Goal: Task Accomplishment & Management: Complete application form

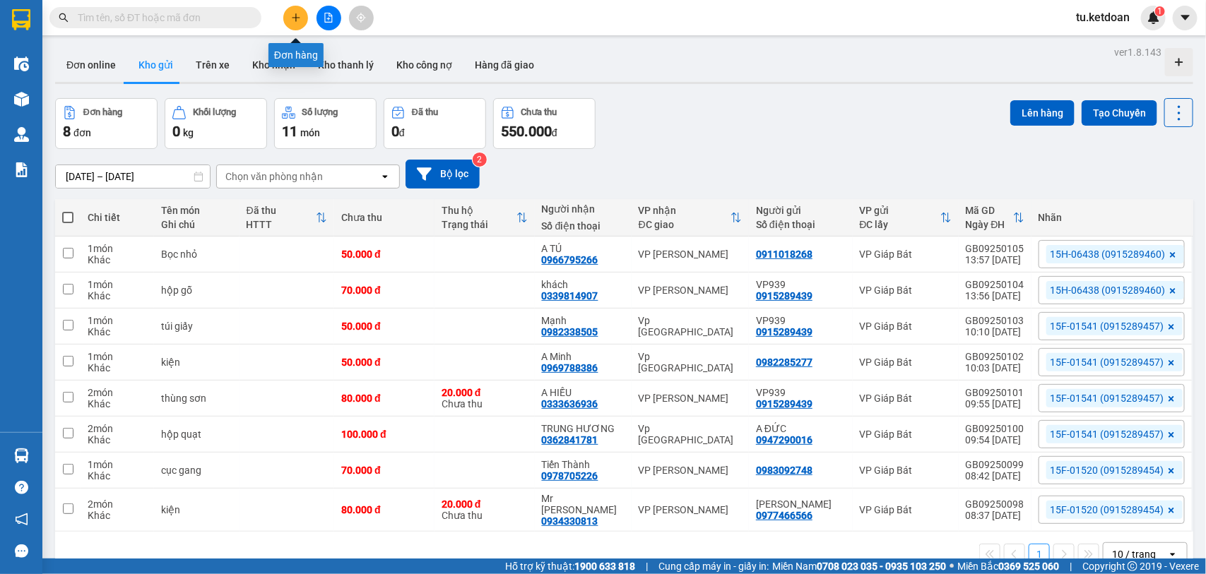
click at [297, 15] on icon "plus" at bounding box center [296, 18] width 10 height 10
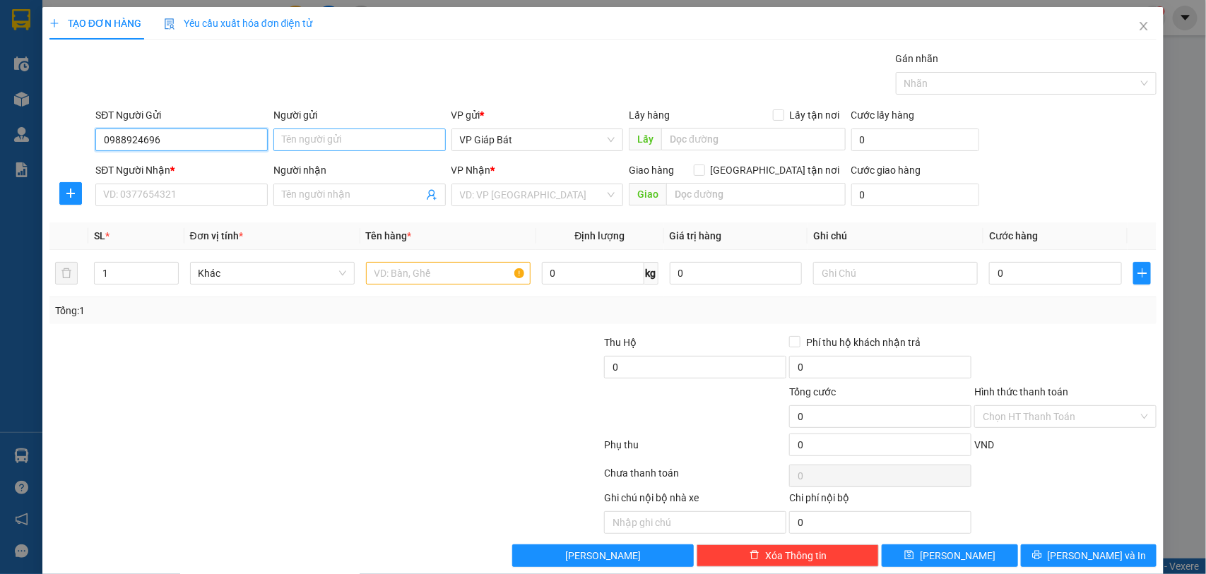
type input "0988924696"
click at [291, 134] on input "Người gửi" at bounding box center [359, 140] width 172 height 23
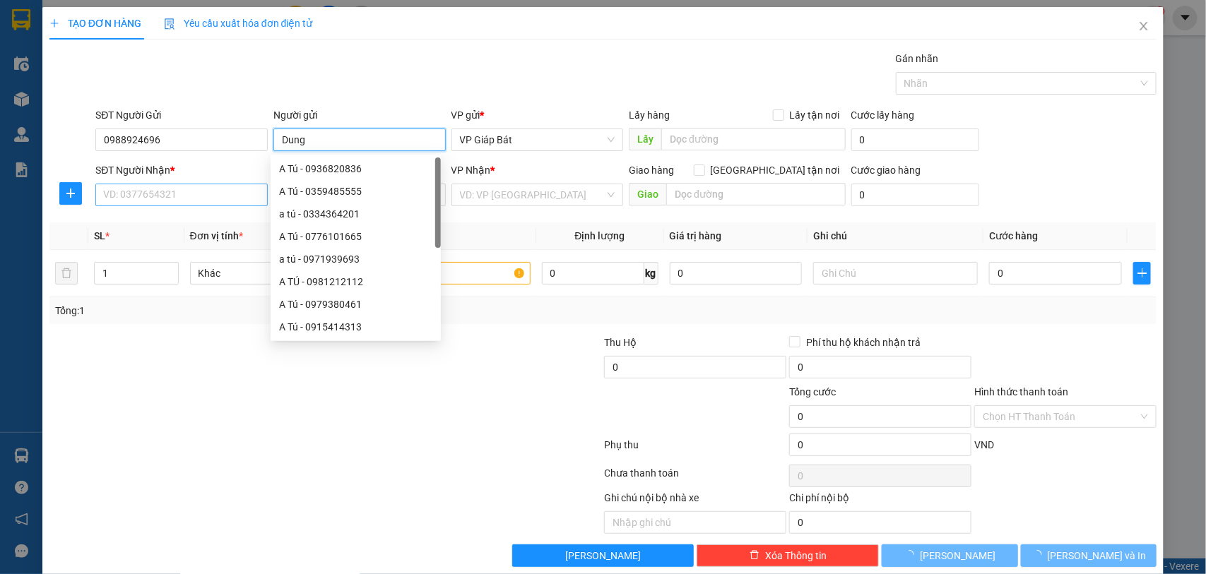
type input "Dung"
click at [174, 198] on input "SĐT Người Nhận *" at bounding box center [181, 195] width 172 height 23
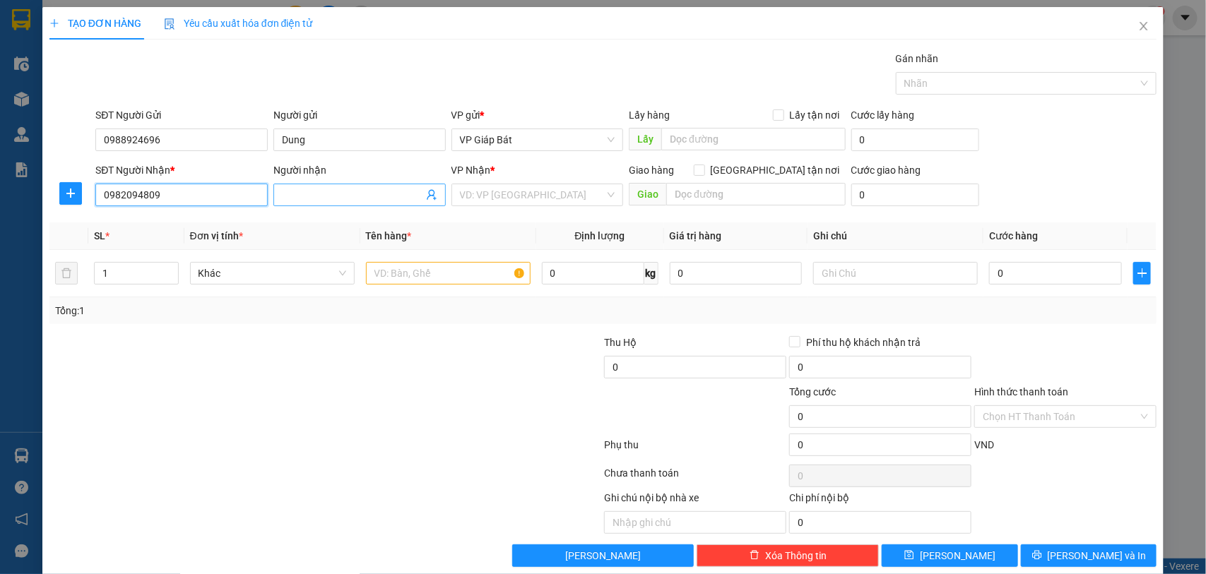
type input "0982094809"
click at [295, 196] on input "Người nhận" at bounding box center [352, 195] width 141 height 16
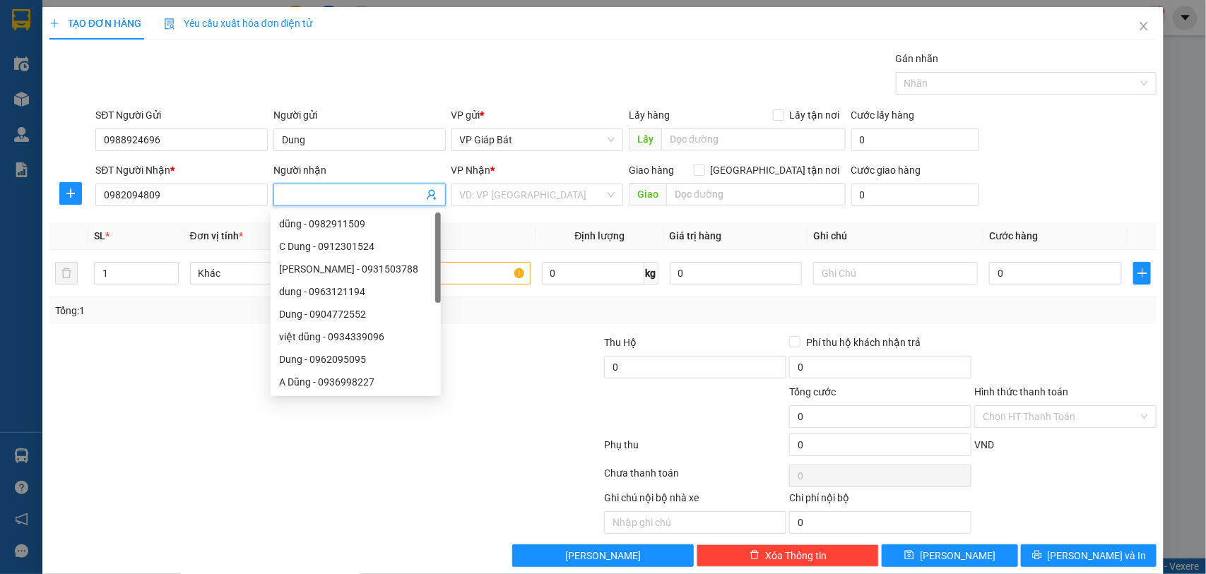
type input "a"
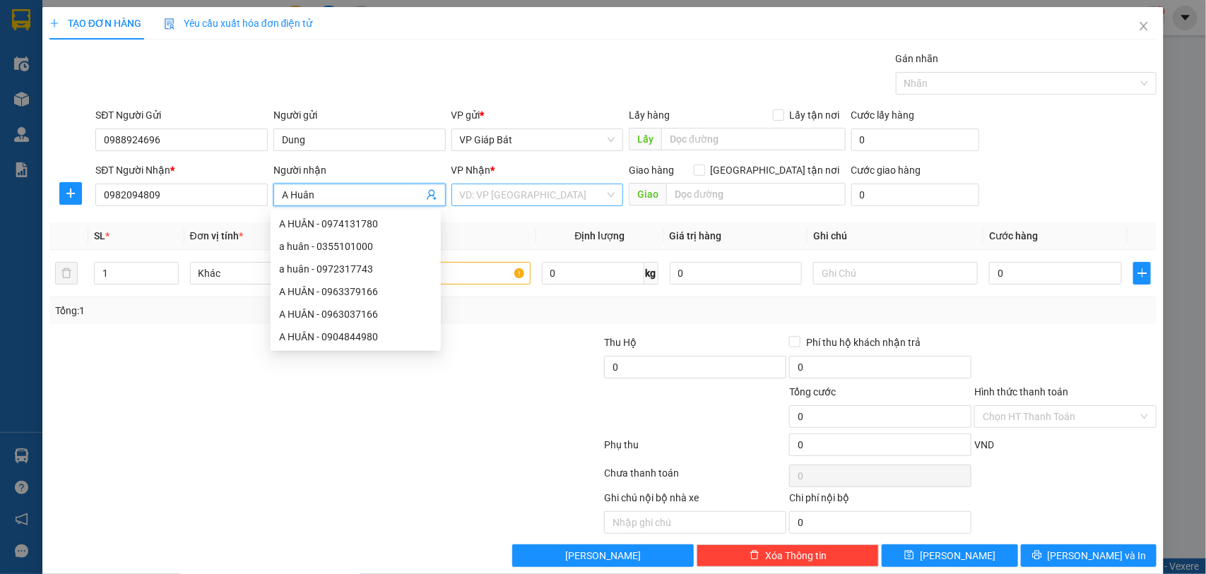
type input "A Huân"
click at [489, 192] on input "search" at bounding box center [532, 194] width 145 height 21
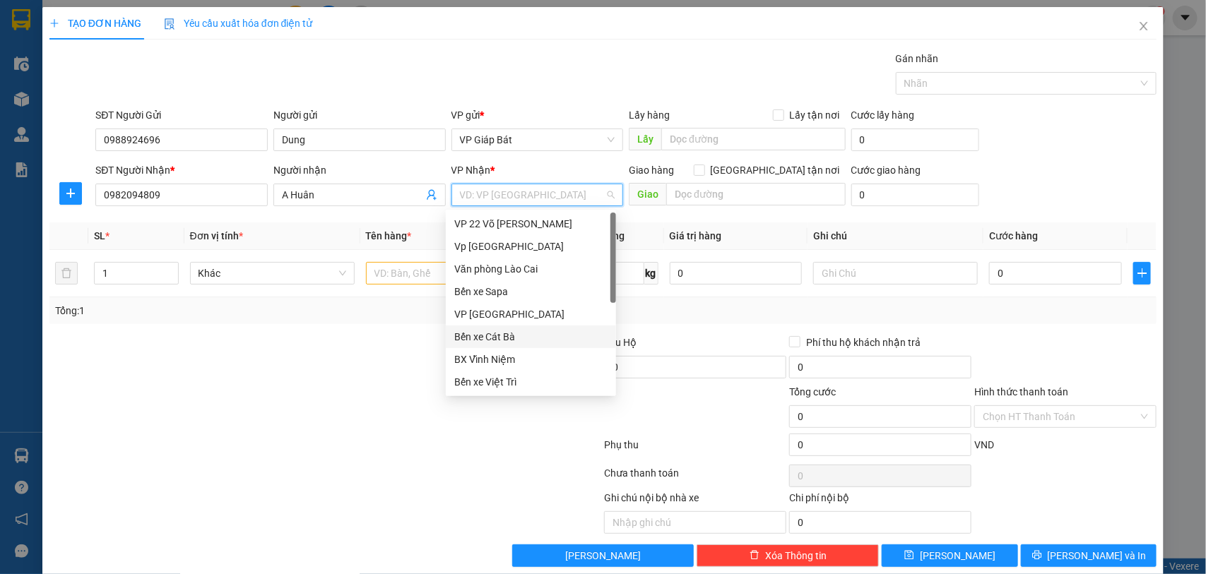
scroll to position [71, 0]
click at [503, 325] on div "VP [PERSON_NAME]" at bounding box center [531, 334] width 170 height 23
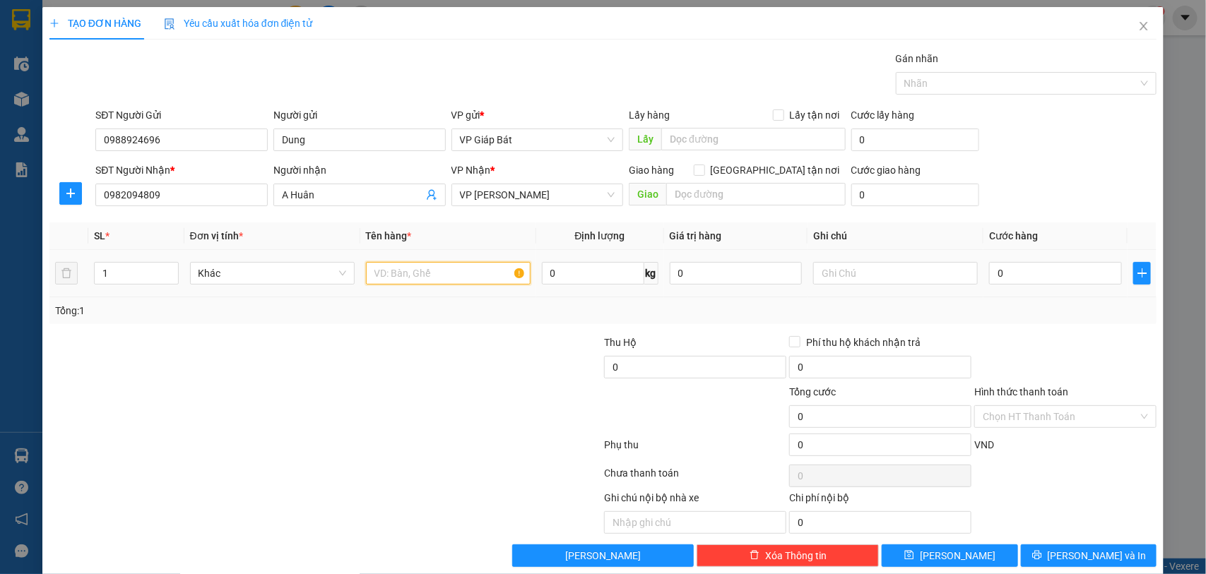
click at [417, 276] on input "text" at bounding box center [448, 273] width 165 height 23
type input "hộp"
click at [1009, 278] on input "0" at bounding box center [1055, 273] width 133 height 23
type input "5"
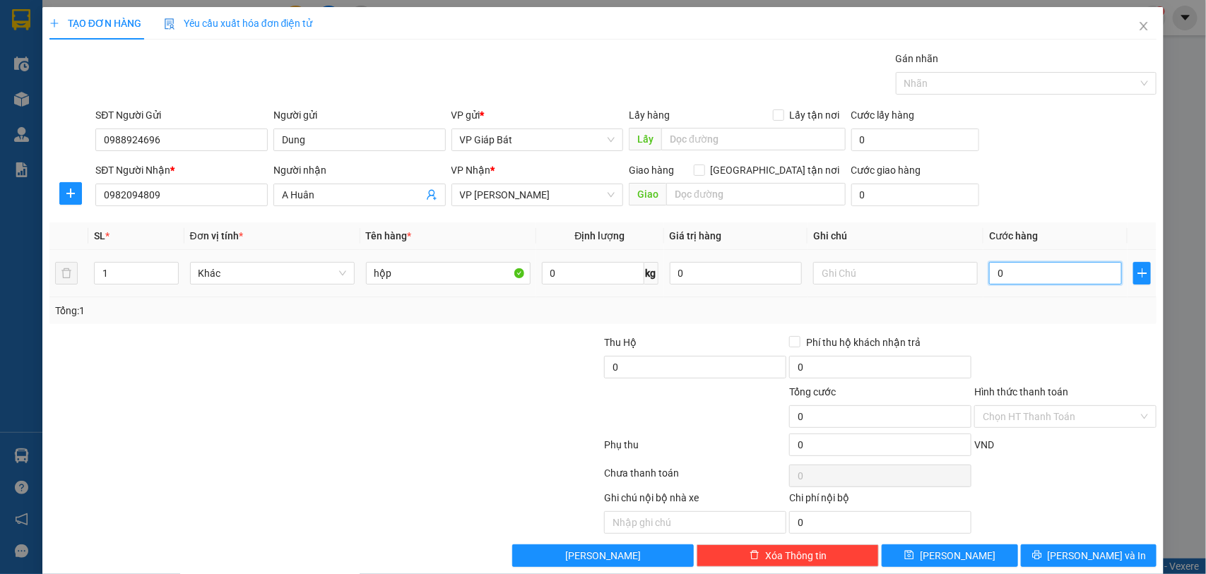
type input "5"
type input "50"
type input "500"
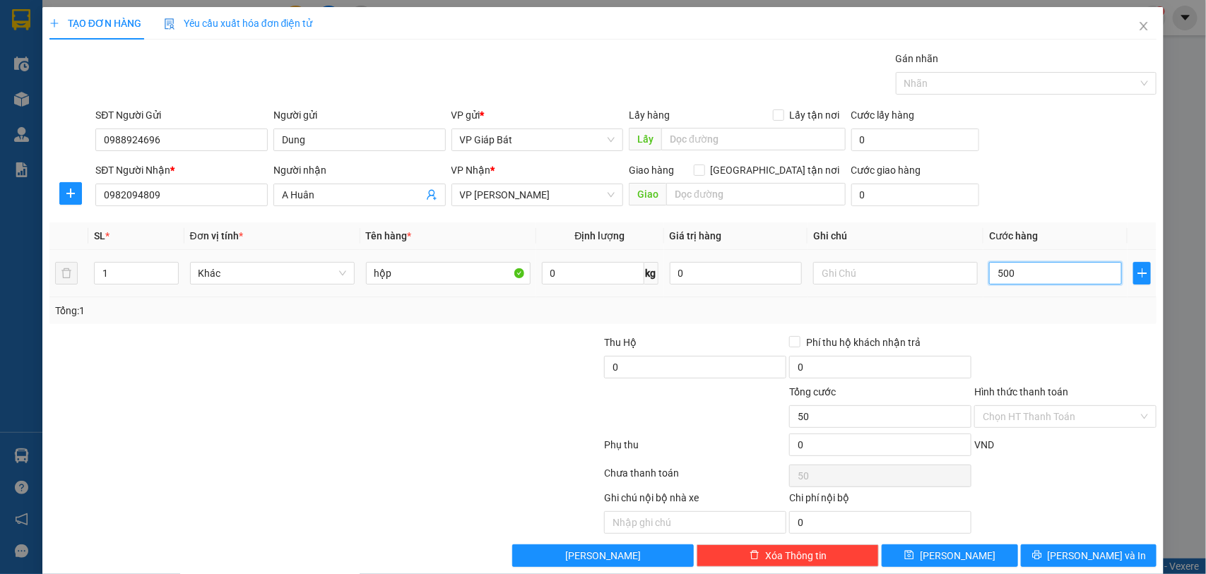
type input "500"
type input "5.000"
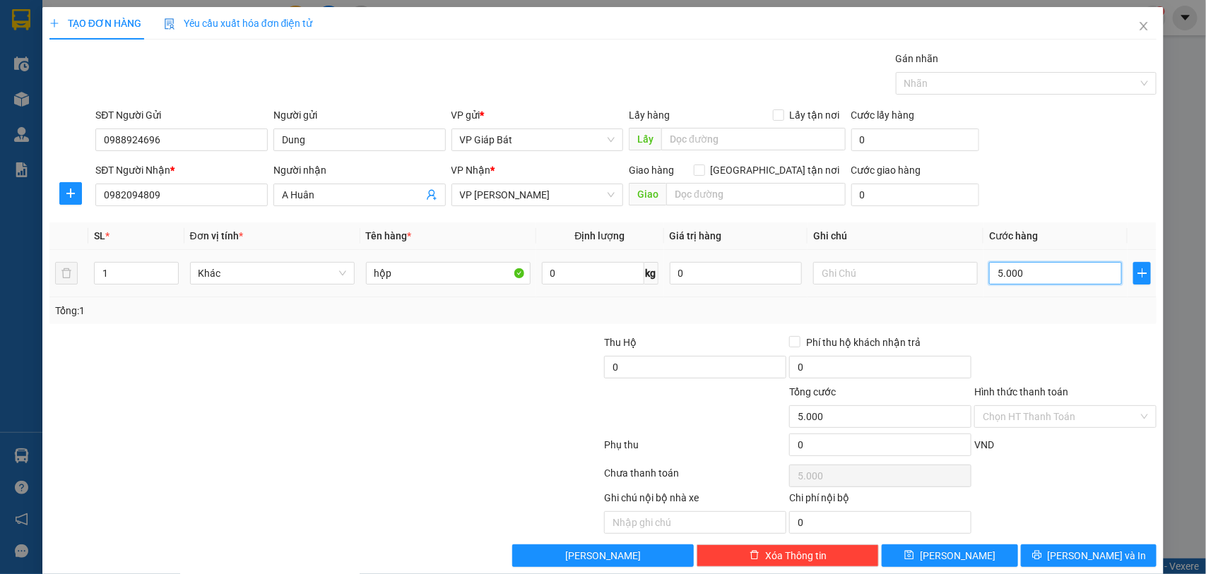
type input "50.000"
click at [968, 75] on div at bounding box center [1019, 83] width 240 height 17
type input "50.000"
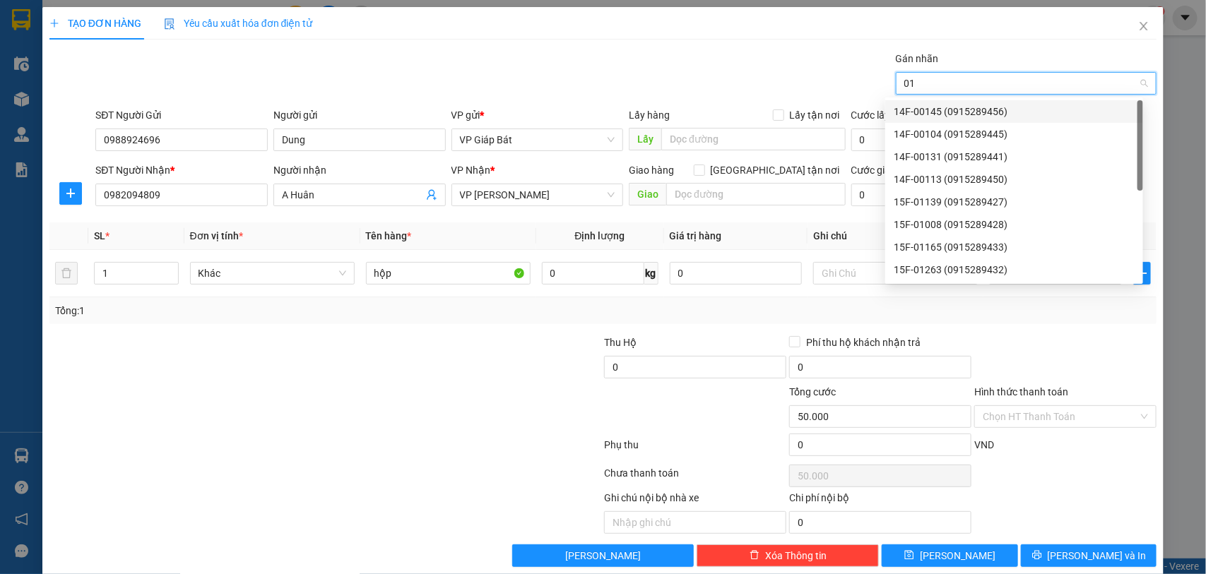
type input "015"
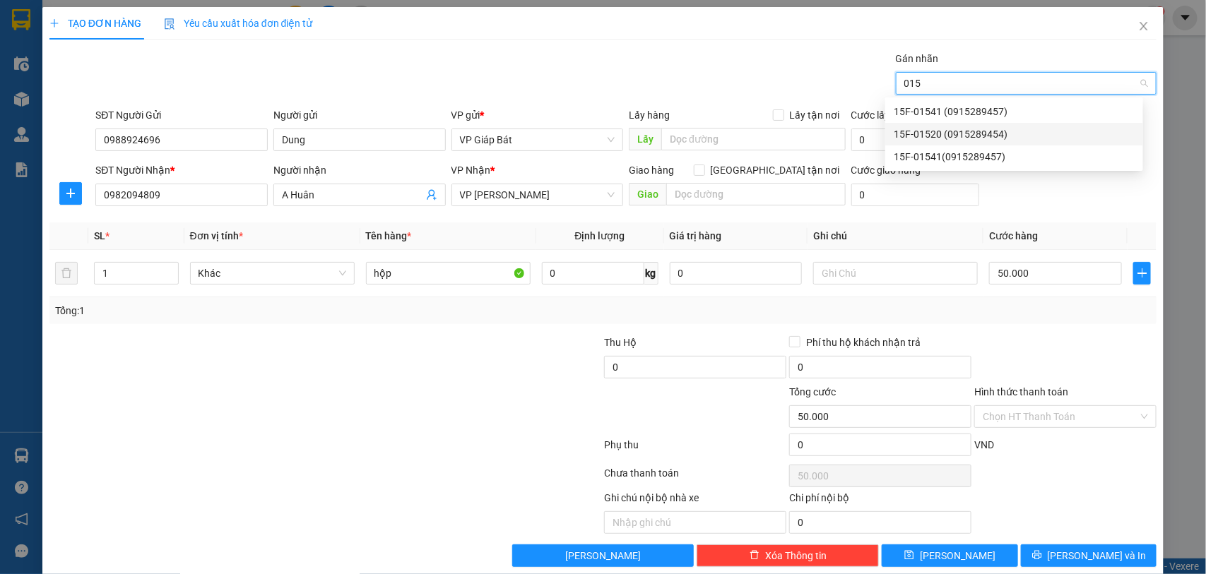
click at [934, 127] on div "15F-01520 (0915289454)" at bounding box center [1013, 134] width 241 height 16
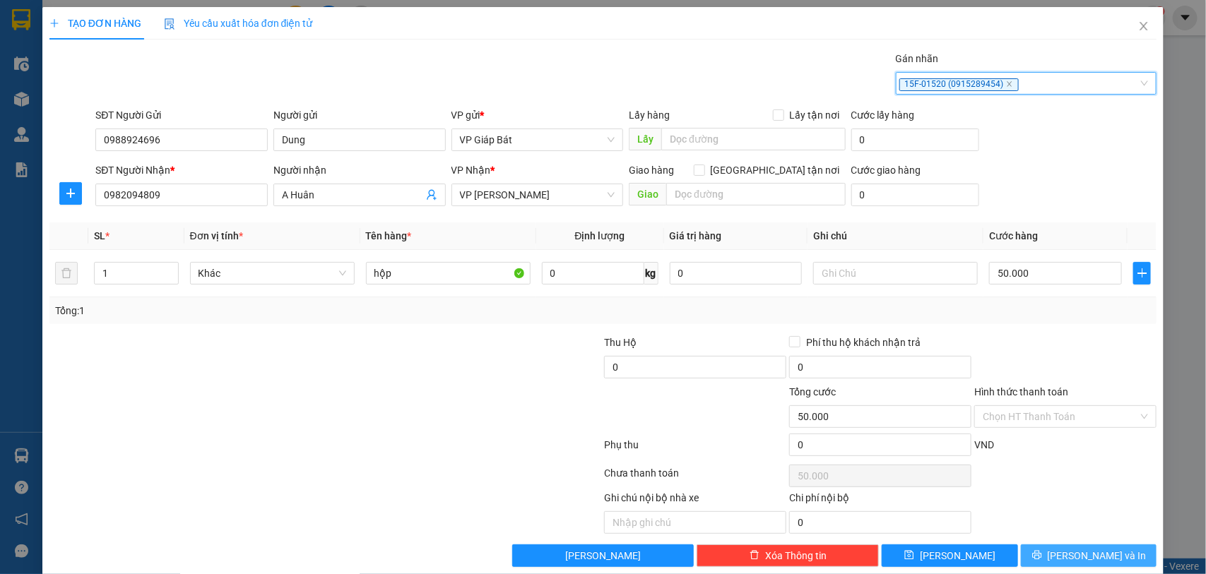
click at [1042, 557] on icon "printer" at bounding box center [1037, 555] width 10 height 10
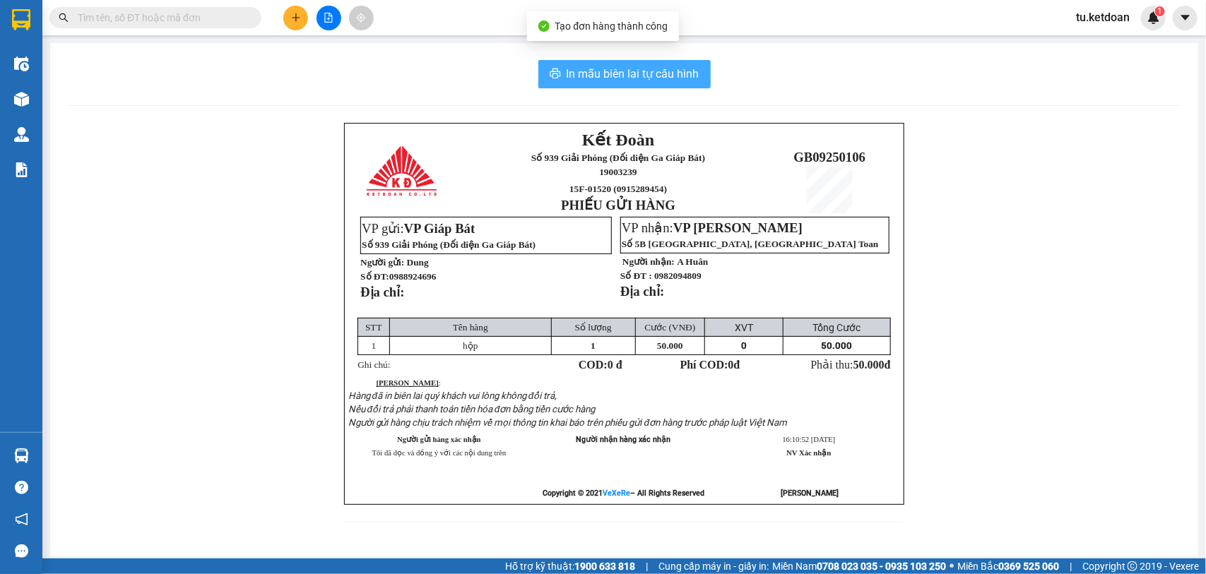
click at [566, 76] on span "In mẫu biên lai tự cấu hình" at bounding box center [632, 74] width 133 height 18
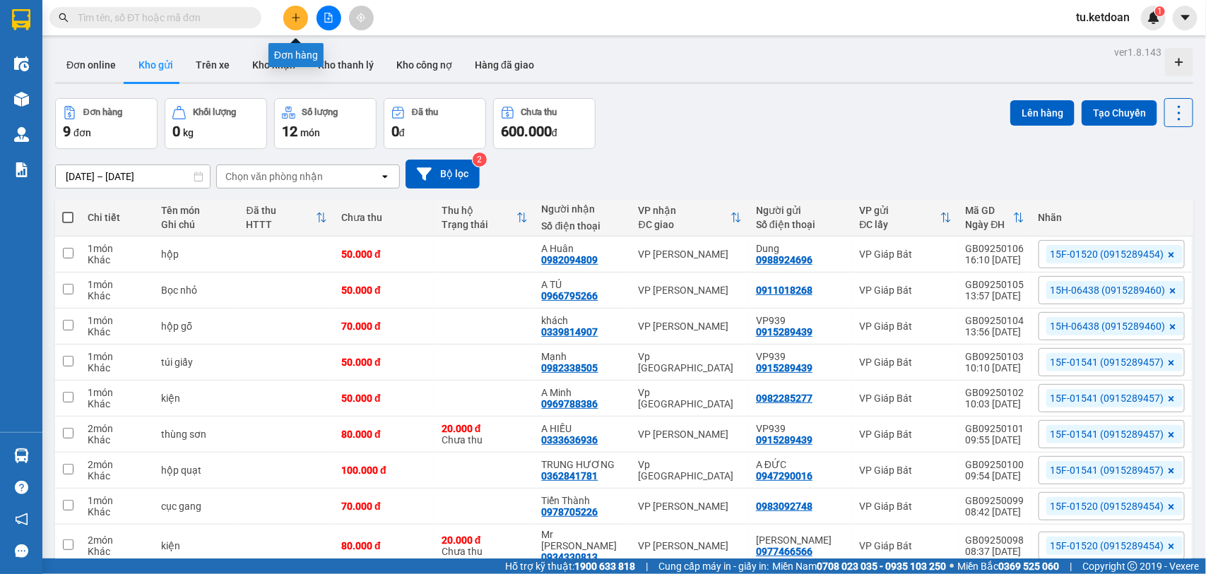
click at [300, 18] on icon "plus" at bounding box center [296, 18] width 10 height 10
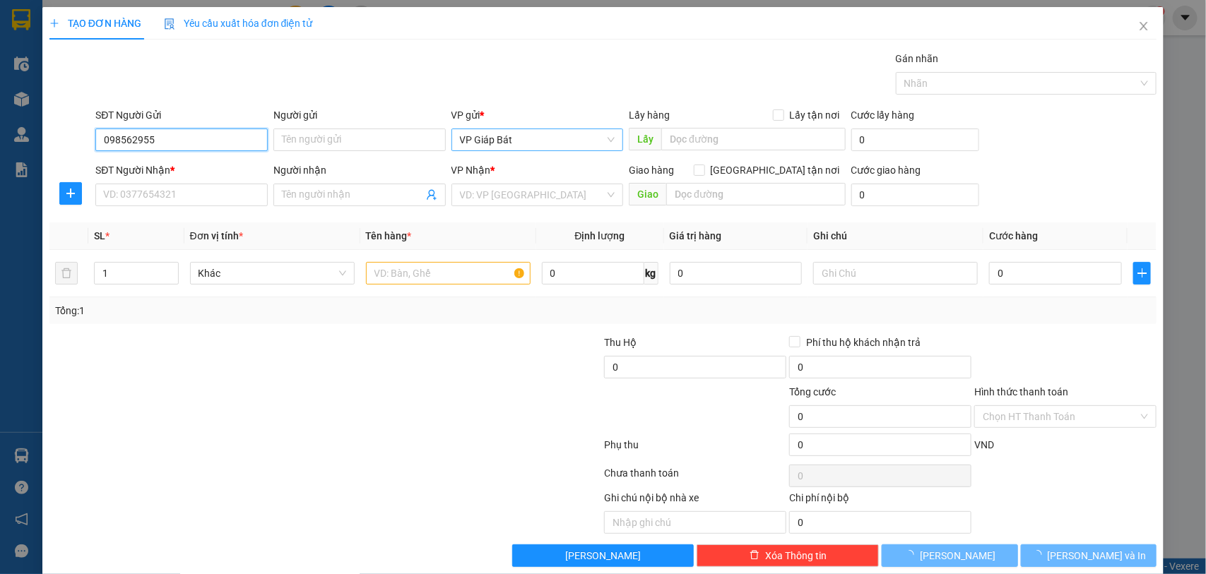
type input "0985629555"
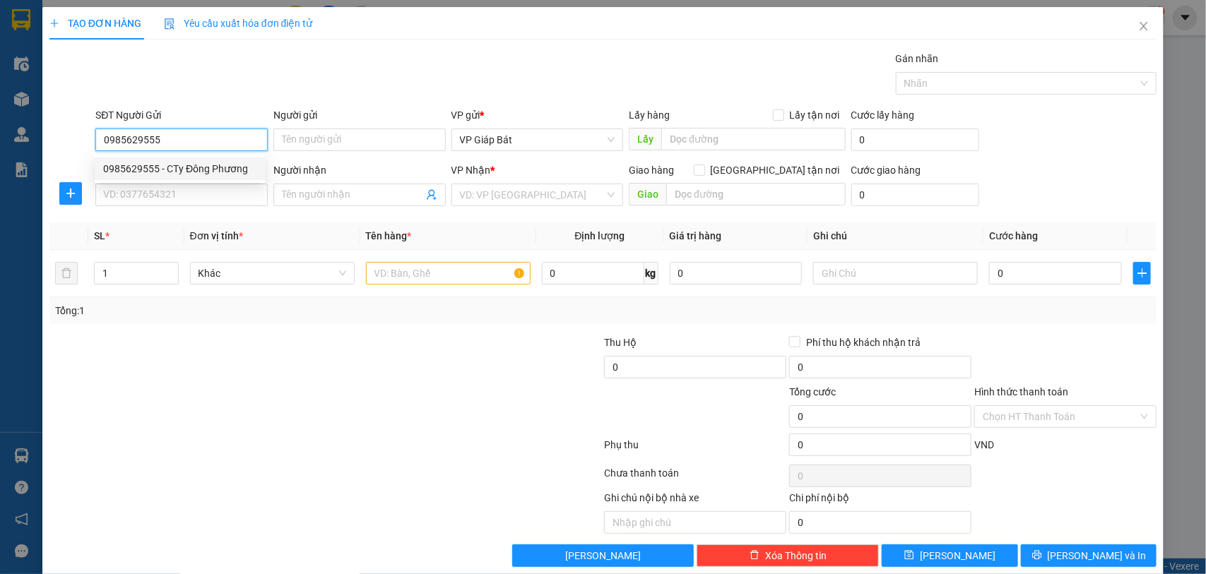
click at [193, 167] on div "0985629555 - CTy Đông Phương" at bounding box center [179, 169] width 153 height 16
type input "CTy Đông Phương"
type input "0985629555"
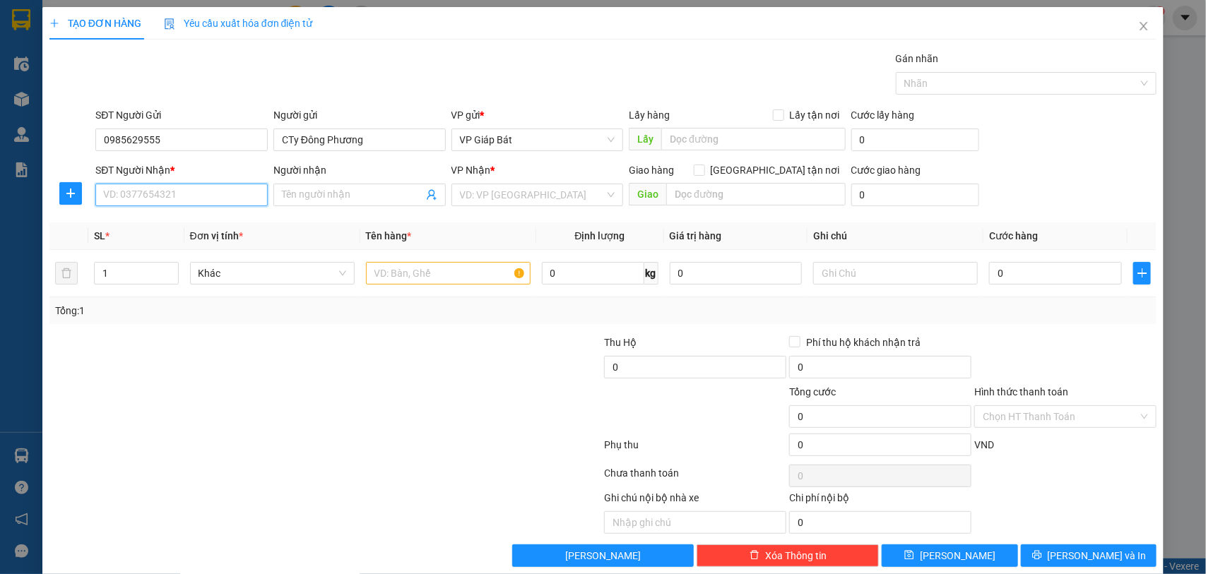
click at [188, 189] on input "SĐT Người Nhận *" at bounding box center [181, 195] width 172 height 23
click at [184, 225] on div "0906047456 - Chị Nhàn" at bounding box center [179, 224] width 153 height 16
type input "0906047456"
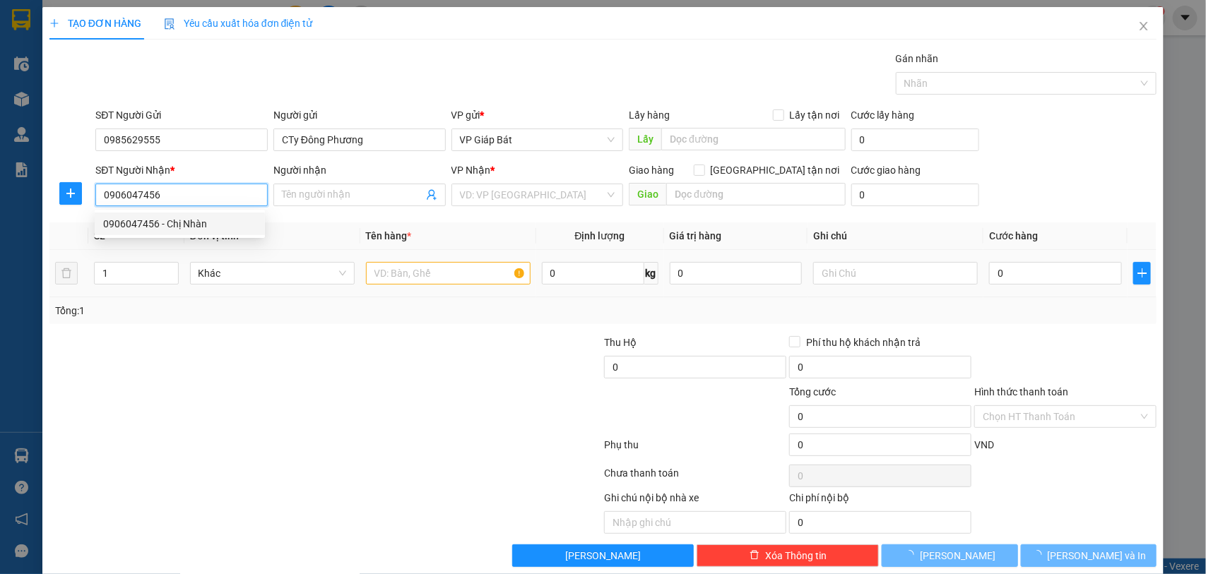
type input "Chị Nhàn"
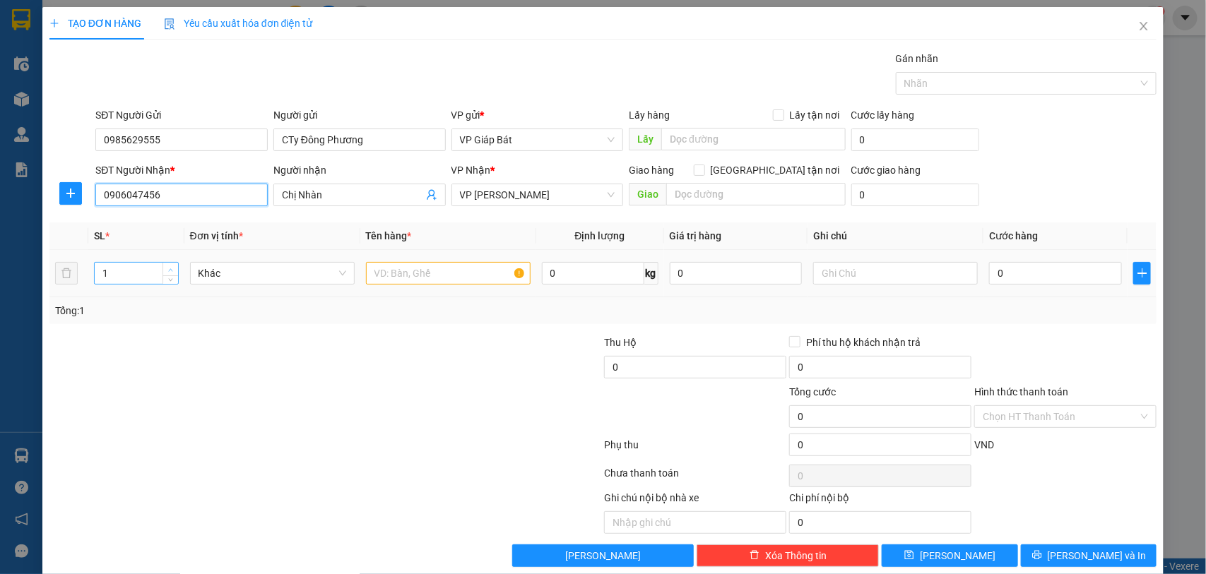
type input "0906047456"
click at [167, 266] on span "up" at bounding box center [171, 270] width 8 height 8
type input "3"
click at [167, 266] on span "up" at bounding box center [171, 270] width 8 height 8
click at [417, 273] on input "text" at bounding box center [448, 273] width 165 height 23
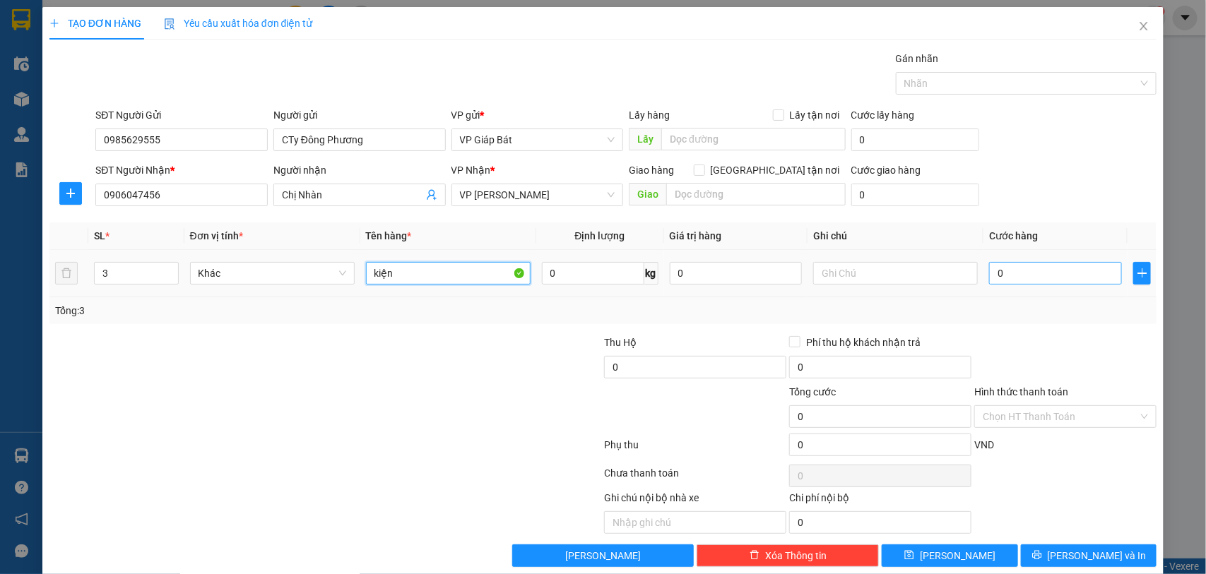
type input "kiện"
click at [1008, 270] on input "0" at bounding box center [1055, 273] width 133 height 23
type input "1"
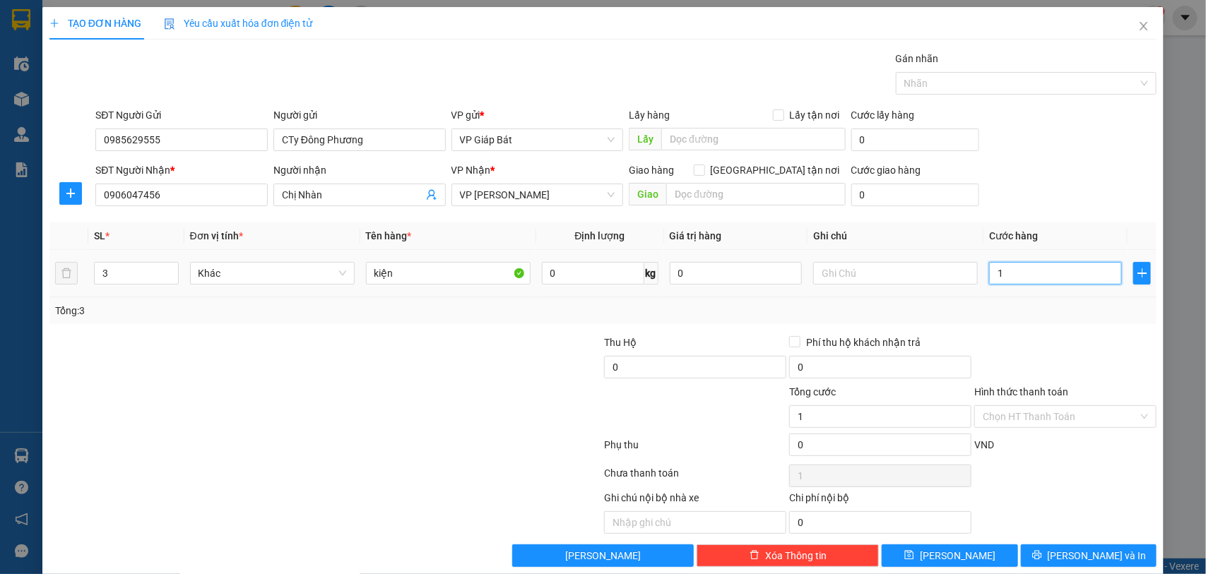
type input "10"
type input "100"
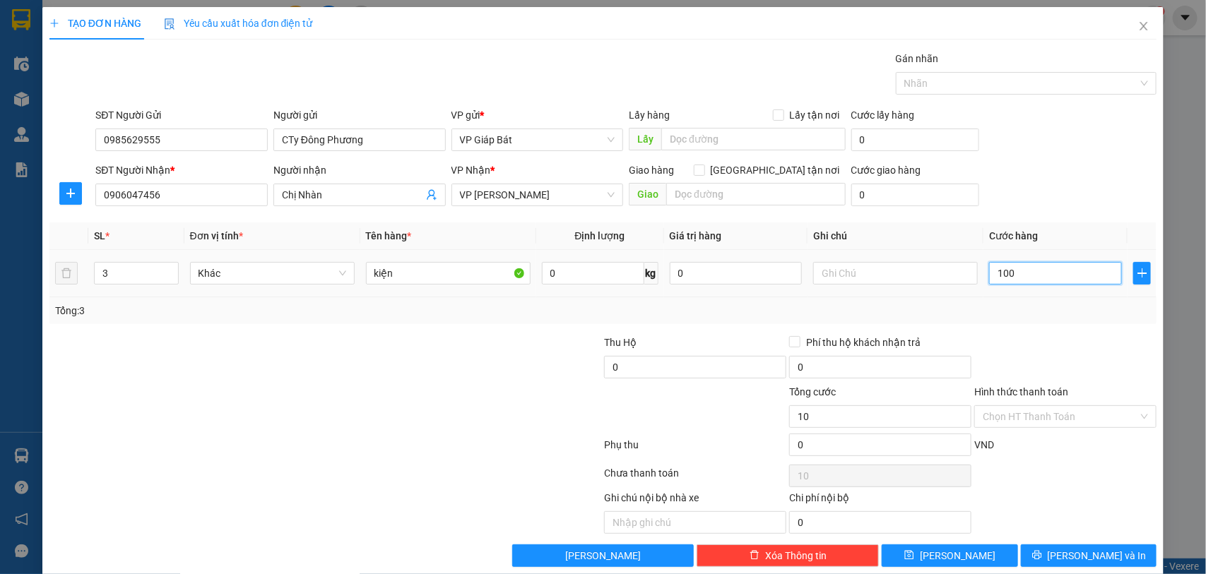
type input "100"
type input "1.000"
type input "10.000"
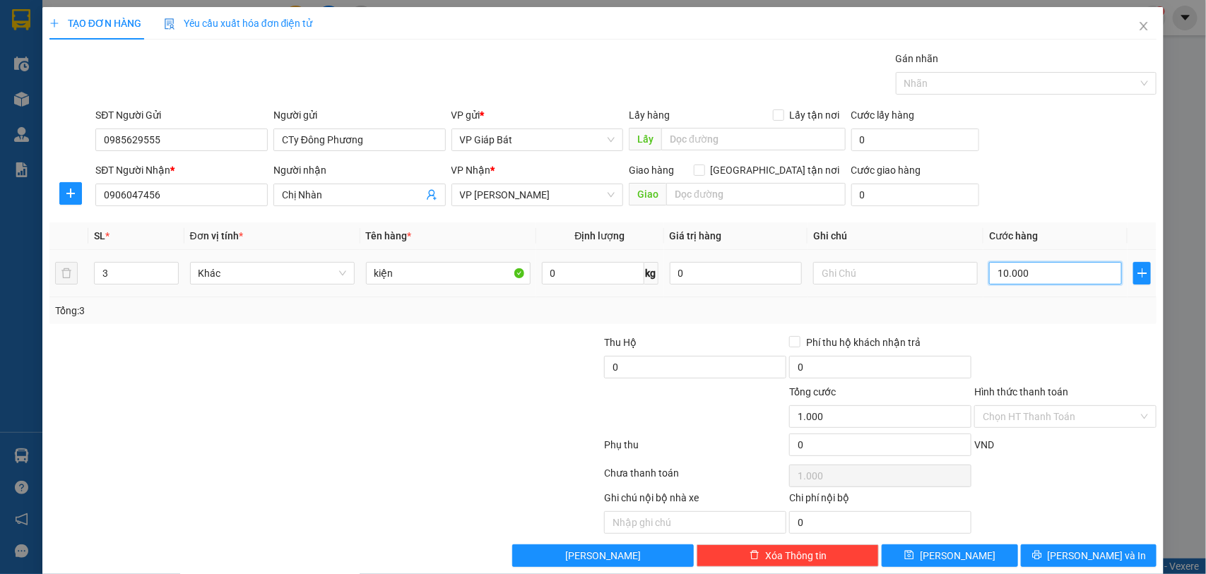
type input "10.000"
type input "100.000"
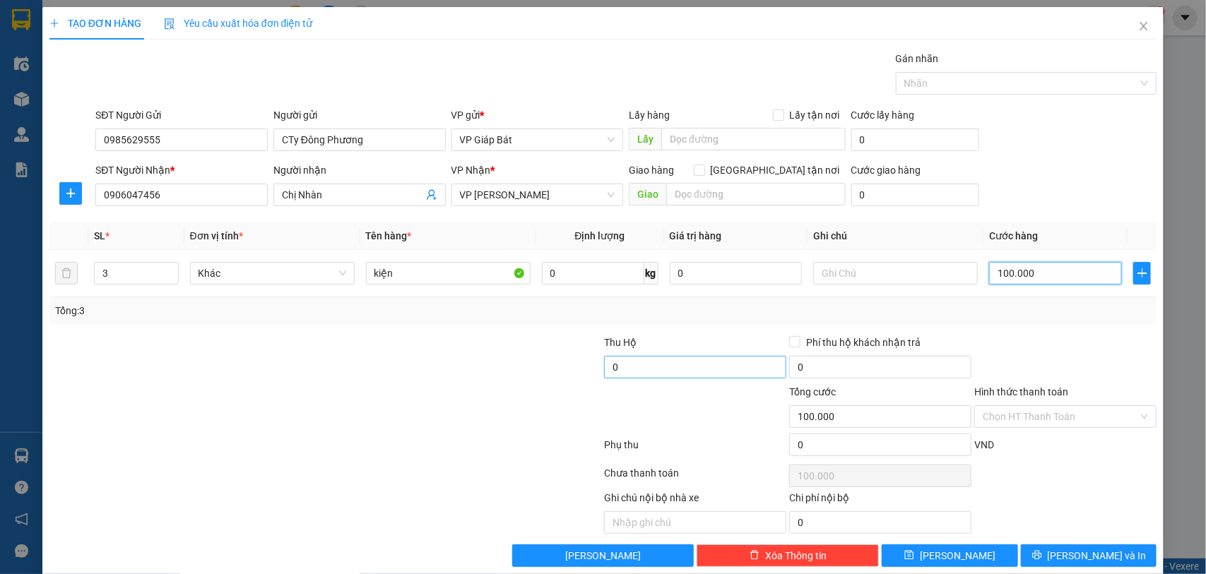
type input "100.000"
click at [664, 369] on input "0" at bounding box center [695, 367] width 182 height 23
click at [997, 82] on div at bounding box center [1019, 83] width 240 height 17
type input "50.000"
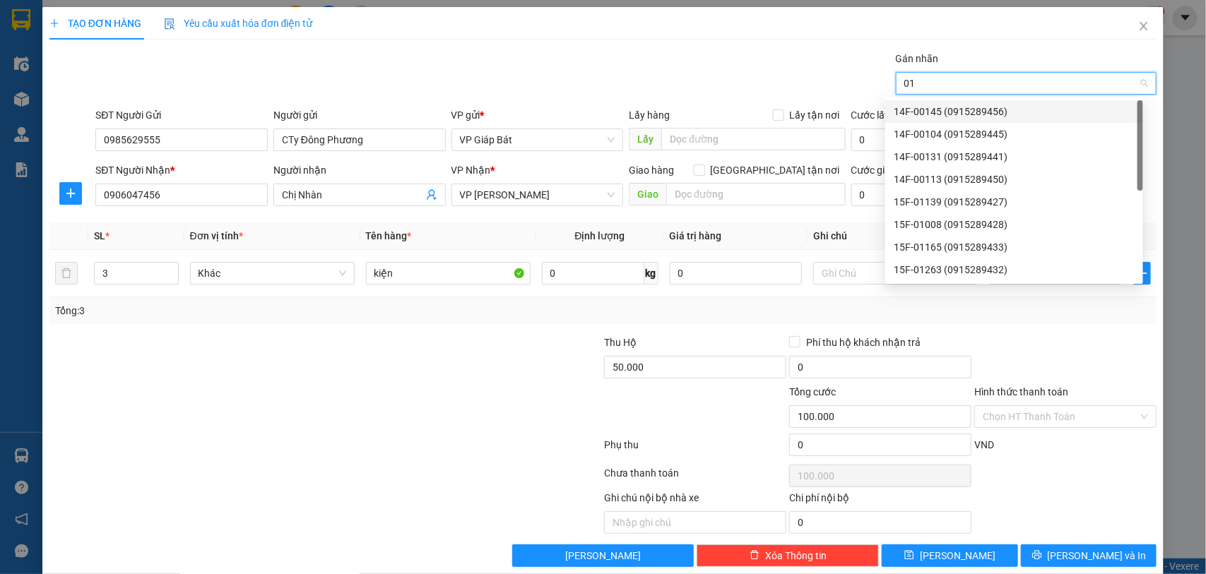
type input "015"
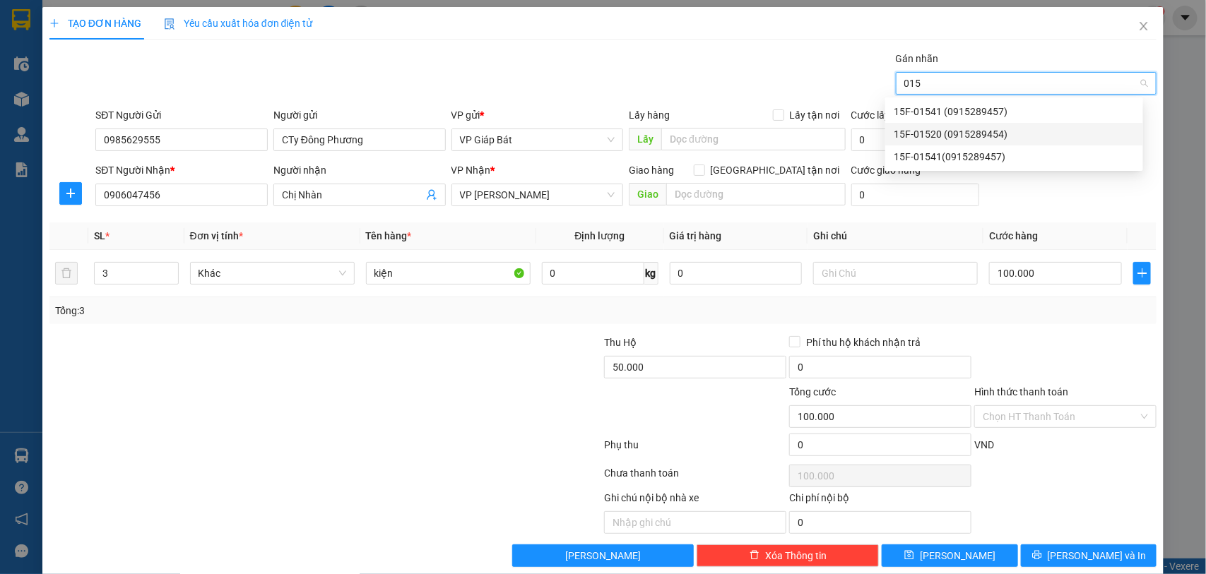
click at [946, 129] on div "15F-01520 (0915289454)" at bounding box center [1013, 134] width 241 height 16
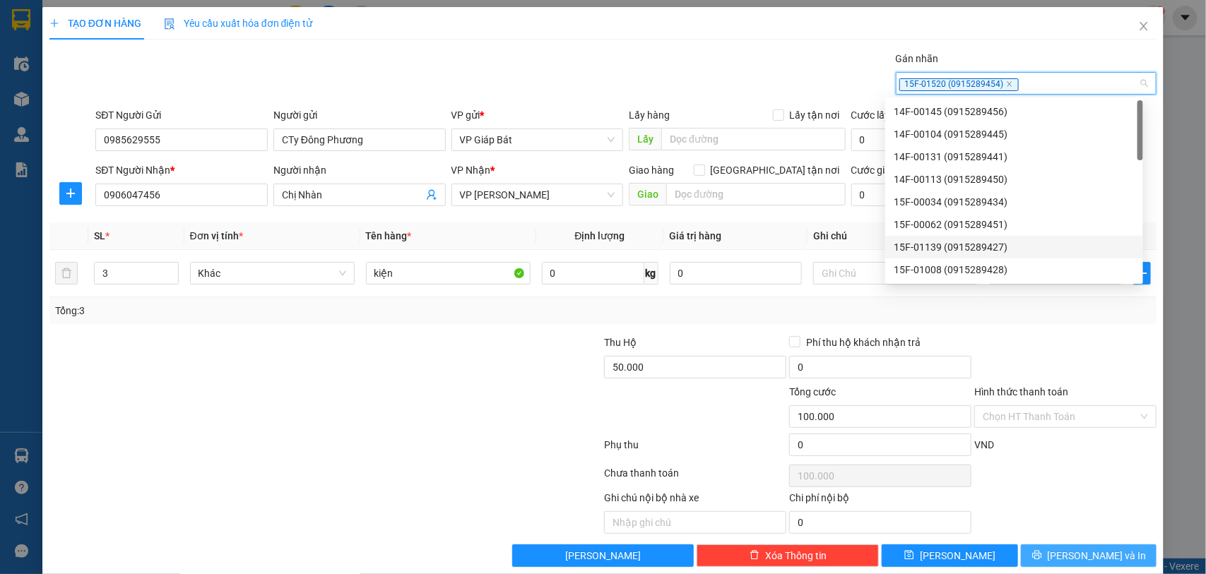
click at [1059, 557] on button "[PERSON_NAME] và In" at bounding box center [1089, 556] width 136 height 23
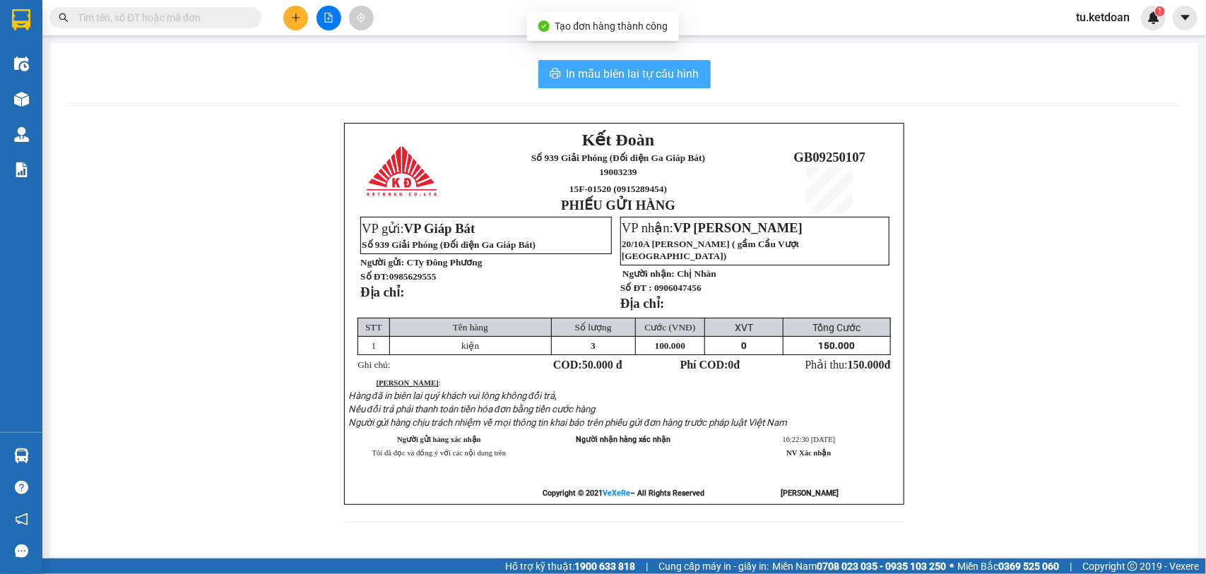
click at [612, 78] on span "In mẫu biên lai tự cấu hình" at bounding box center [632, 74] width 133 height 18
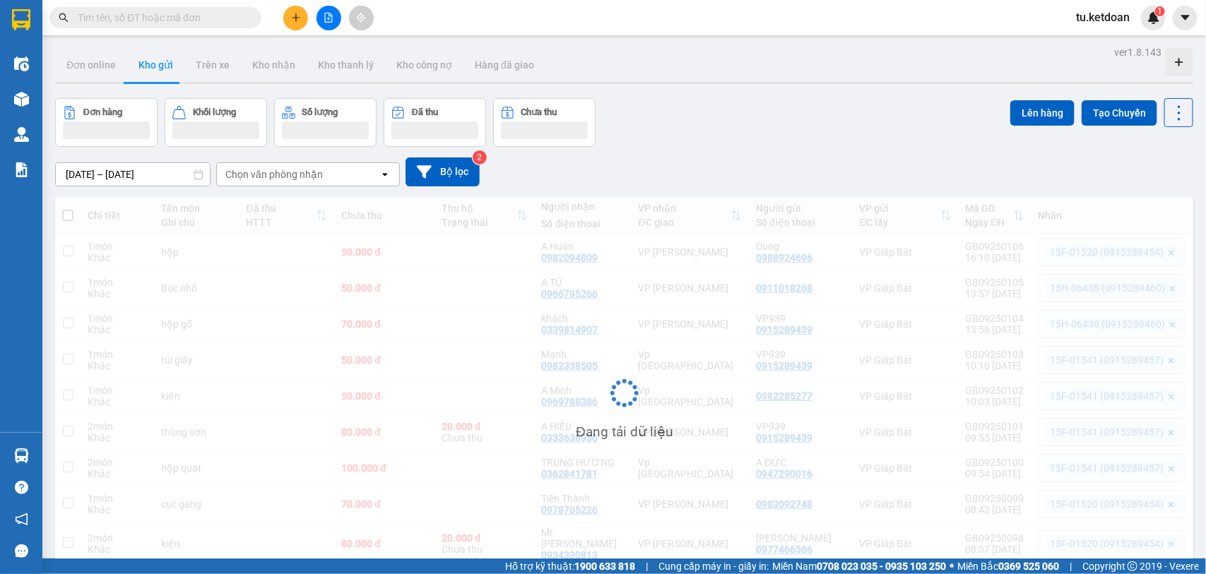
click at [297, 16] on icon "plus" at bounding box center [296, 18] width 10 height 10
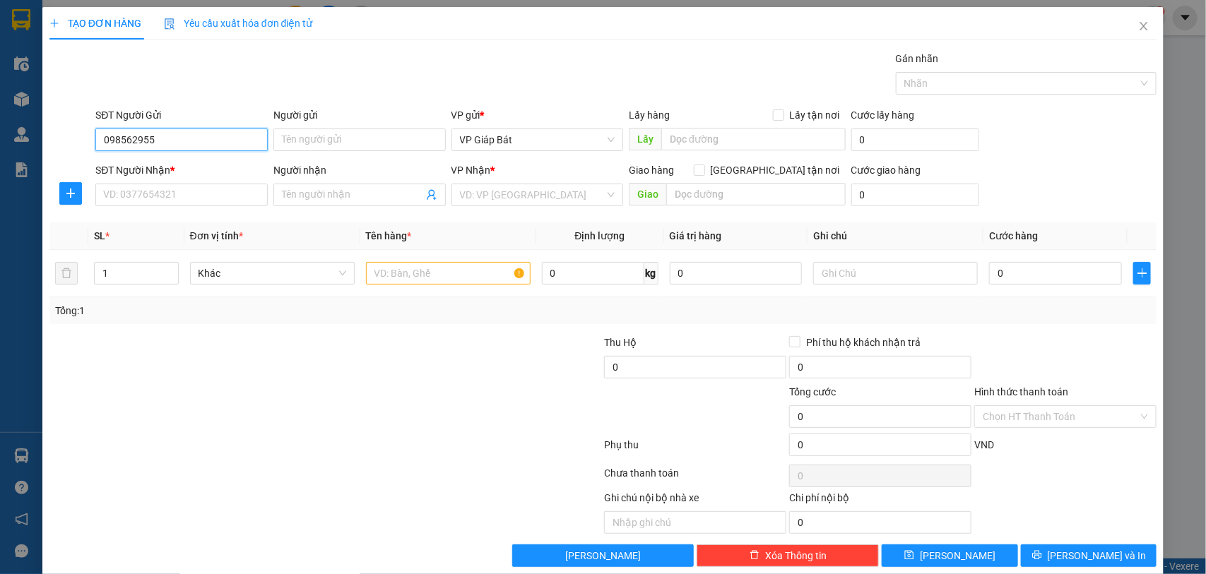
type input "0985629555"
click at [174, 168] on div "0985629555 - CTy Đông Phương" at bounding box center [179, 169] width 153 height 16
type input "CTy Đông Phương"
type input "0985629555"
click at [168, 196] on input "SĐT Người Nhận *" at bounding box center [181, 195] width 172 height 23
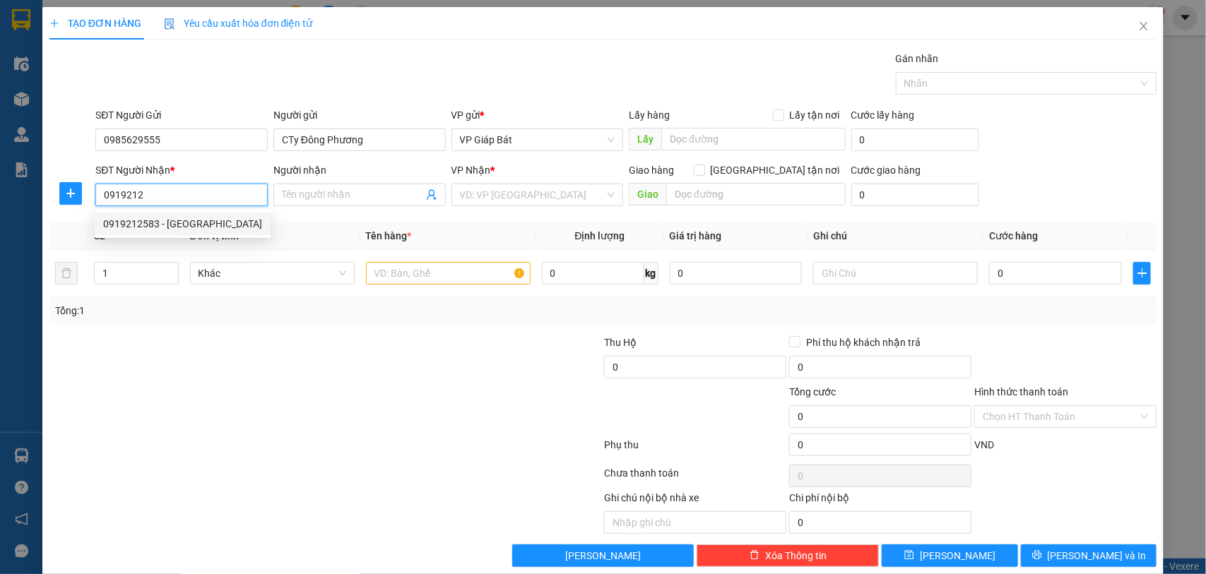
click at [170, 220] on div "0919212583 - [GEOGRAPHIC_DATA]" at bounding box center [182, 224] width 159 height 16
type input "0919212583"
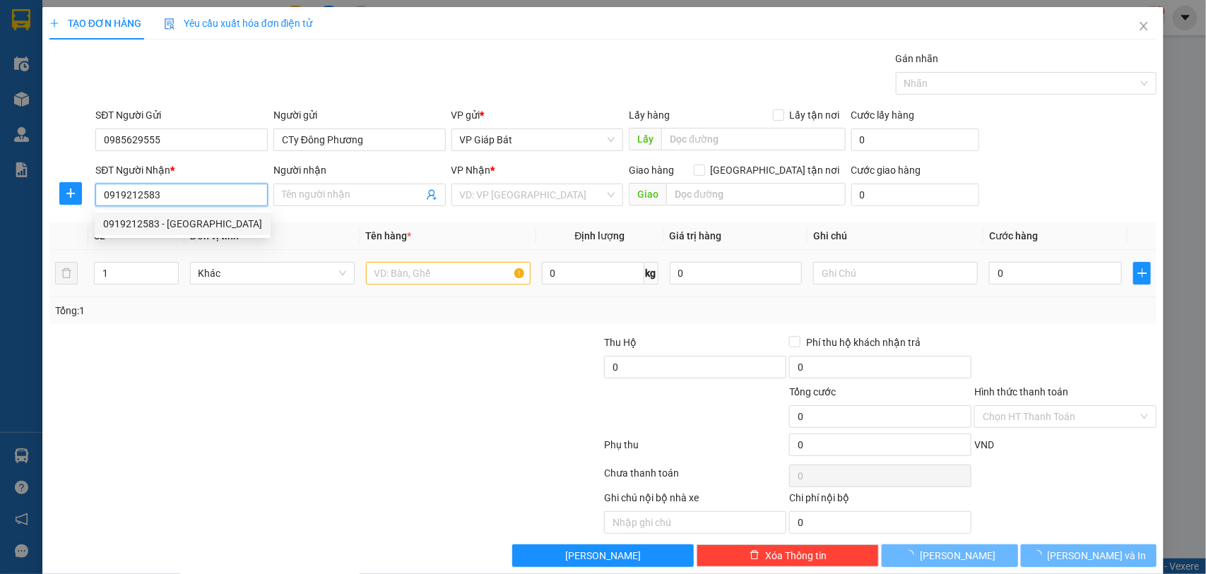
type input "Nhật"
type input "50 [PERSON_NAME]"
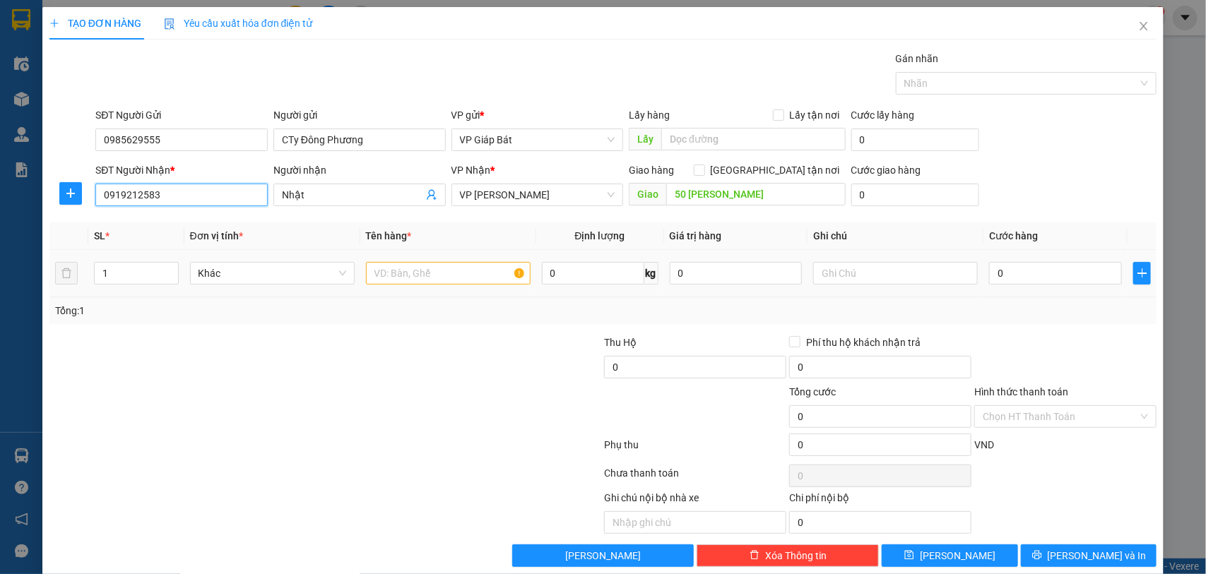
type input "0919212583"
drag, startPoint x: 424, startPoint y: 269, endPoint x: 404, endPoint y: 270, distance: 20.5
click at [419, 269] on input "text" at bounding box center [448, 273] width 165 height 23
type input "bọc bìa"
click at [1064, 274] on input "0" at bounding box center [1055, 273] width 133 height 23
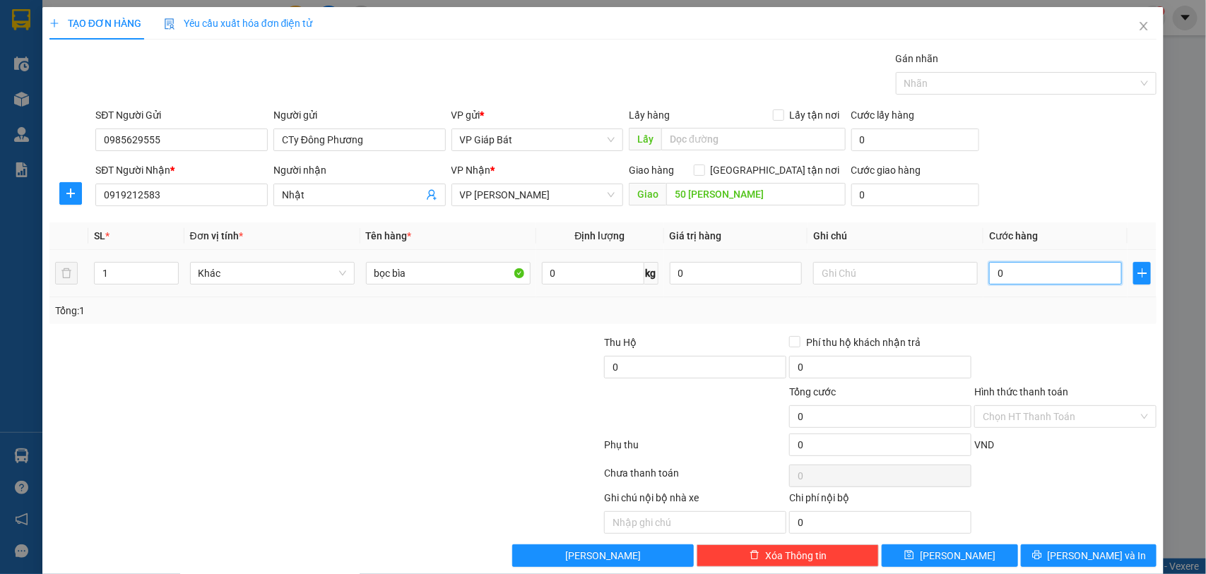
type input "5"
type input "50"
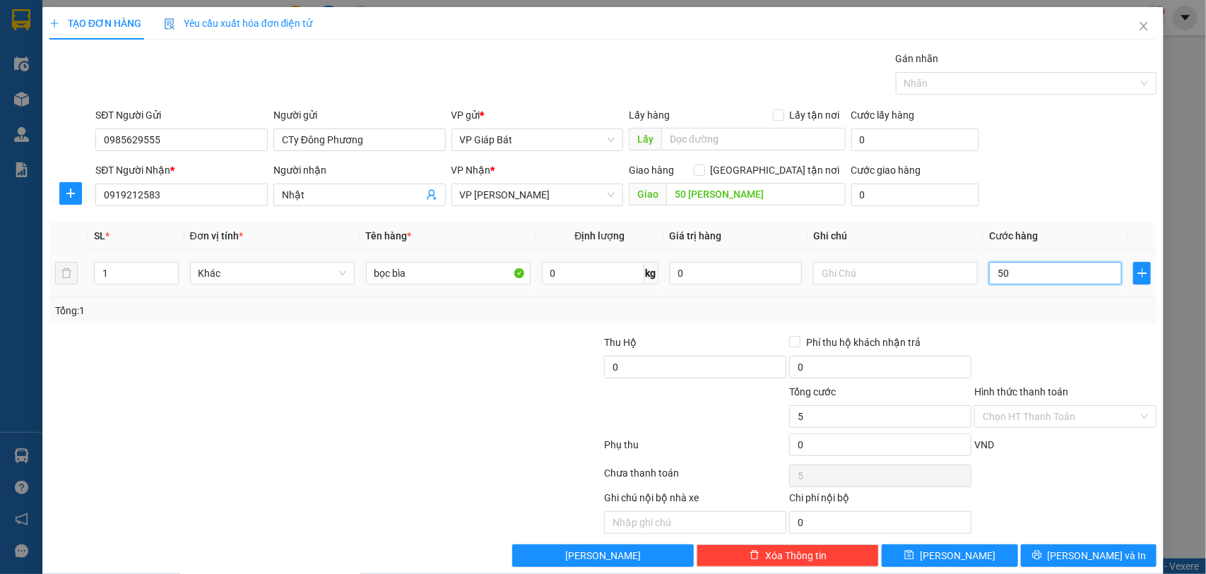
type input "50"
type input "500"
type input "5.000"
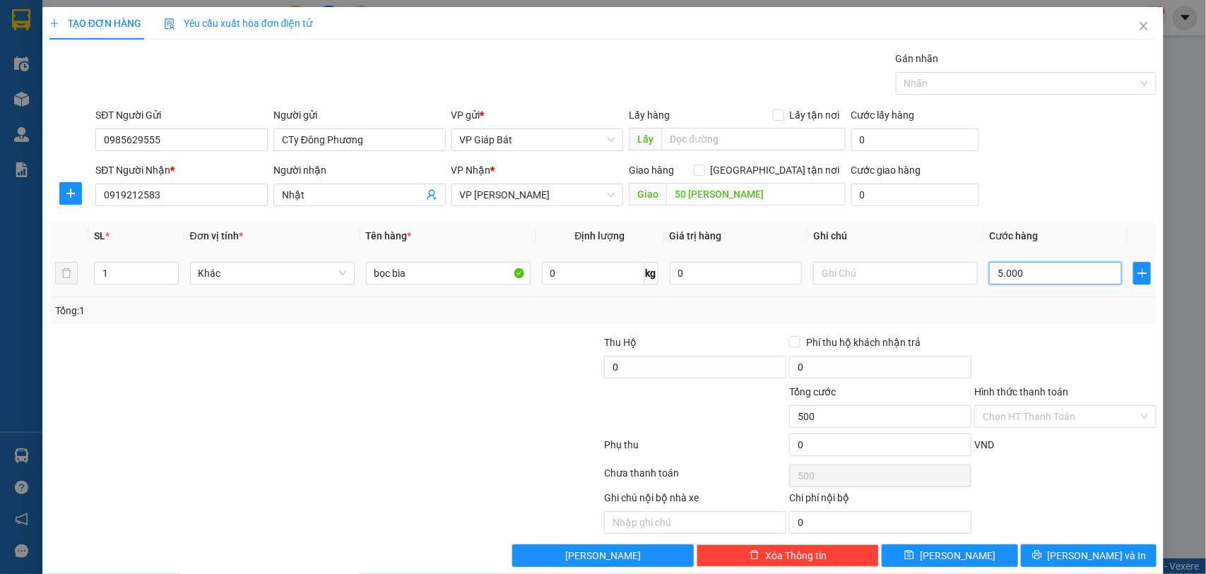
type input "5.000"
type input "50.000"
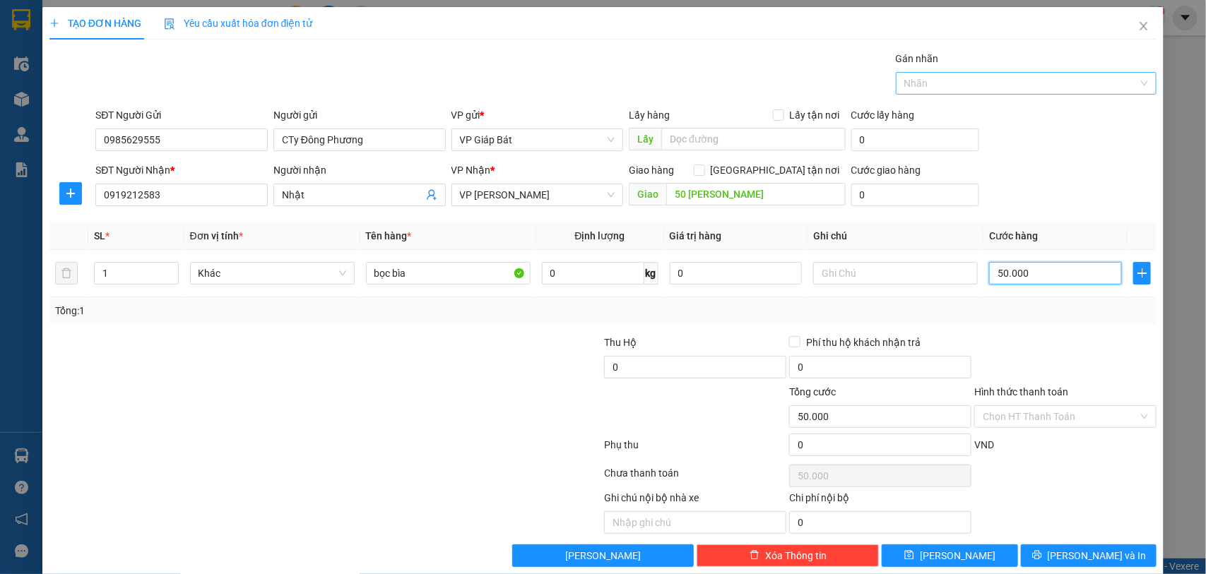
click at [1045, 85] on div at bounding box center [1019, 83] width 240 height 17
type input "50.000"
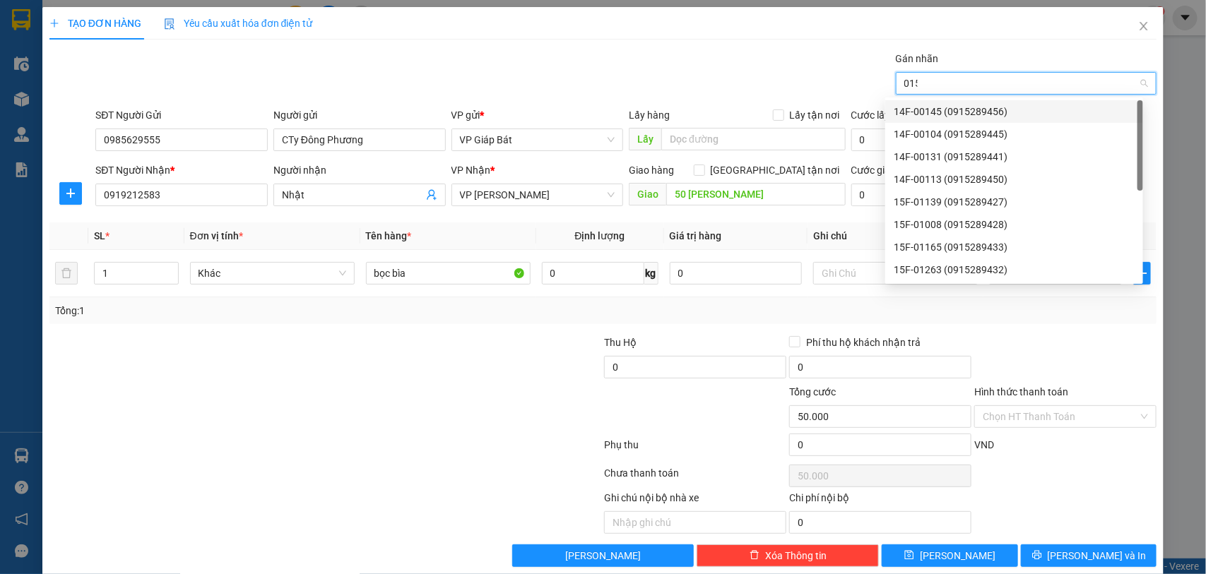
type input "0152"
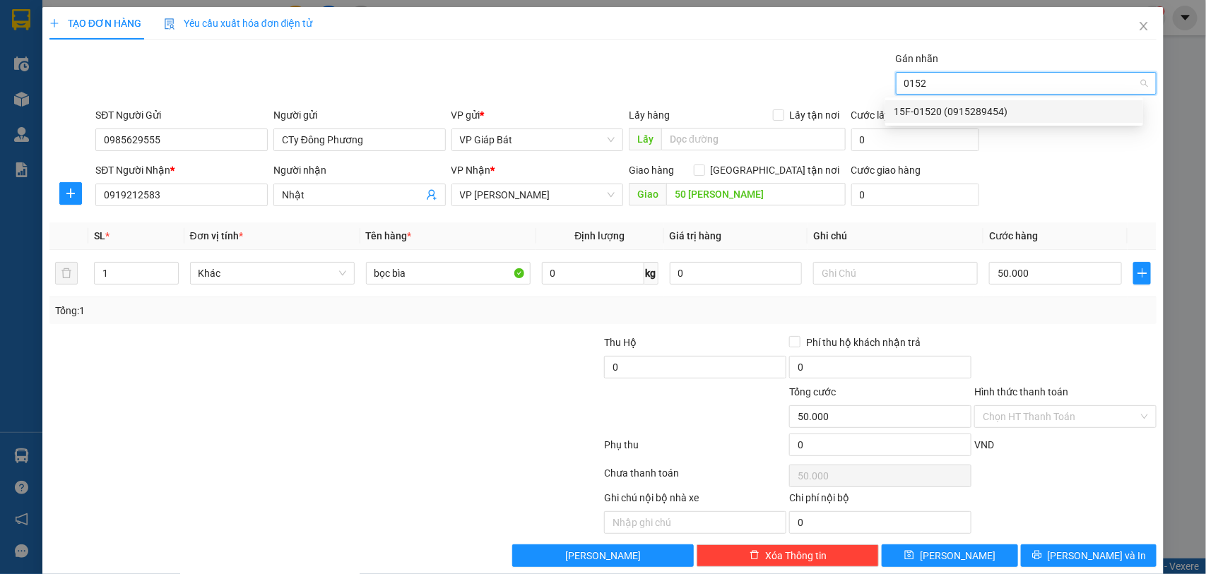
click at [1005, 114] on div "15F-01520 (0915289454)" at bounding box center [1013, 112] width 241 height 16
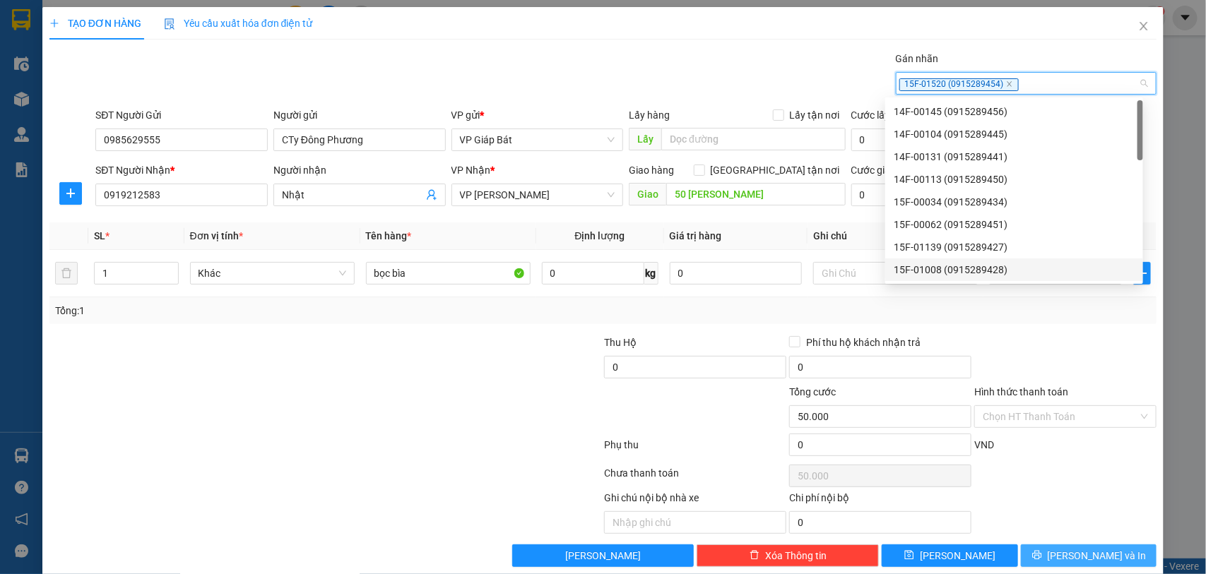
click at [1071, 557] on span "[PERSON_NAME] và In" at bounding box center [1096, 556] width 99 height 16
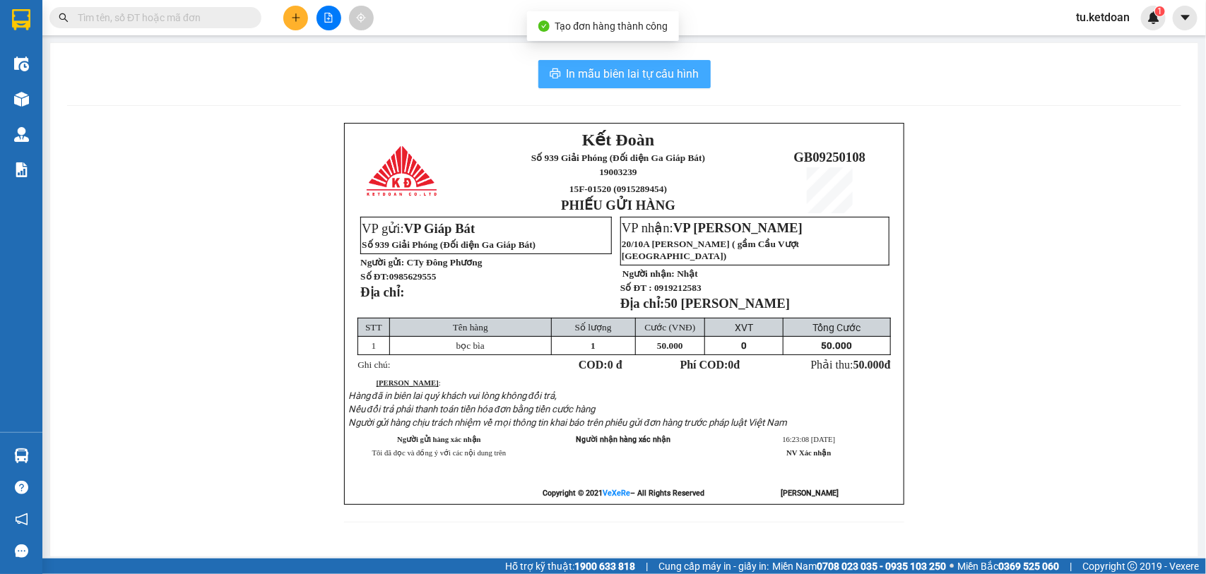
click at [641, 75] on span "In mẫu biên lai tự cấu hình" at bounding box center [632, 74] width 133 height 18
